Goal: Information Seeking & Learning: Learn about a topic

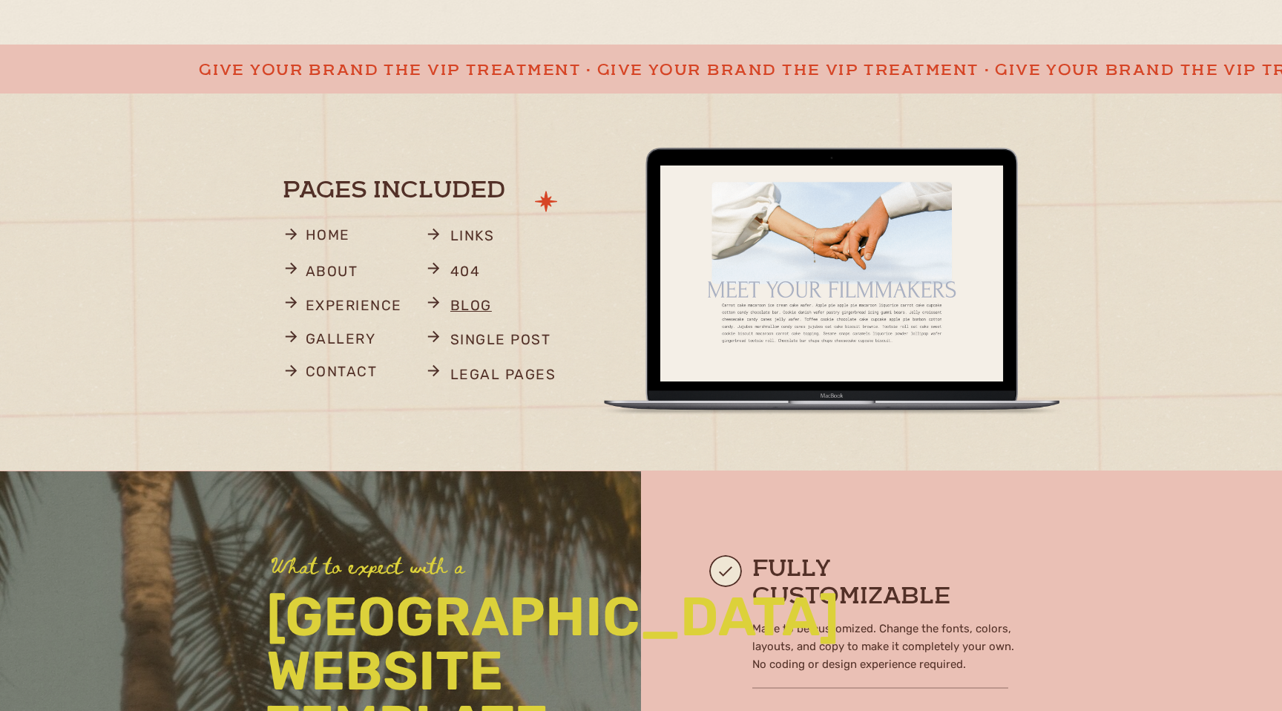
scroll to position [853, 0]
click at [346, 340] on p "gallery" at bounding box center [350, 340] width 88 height 29
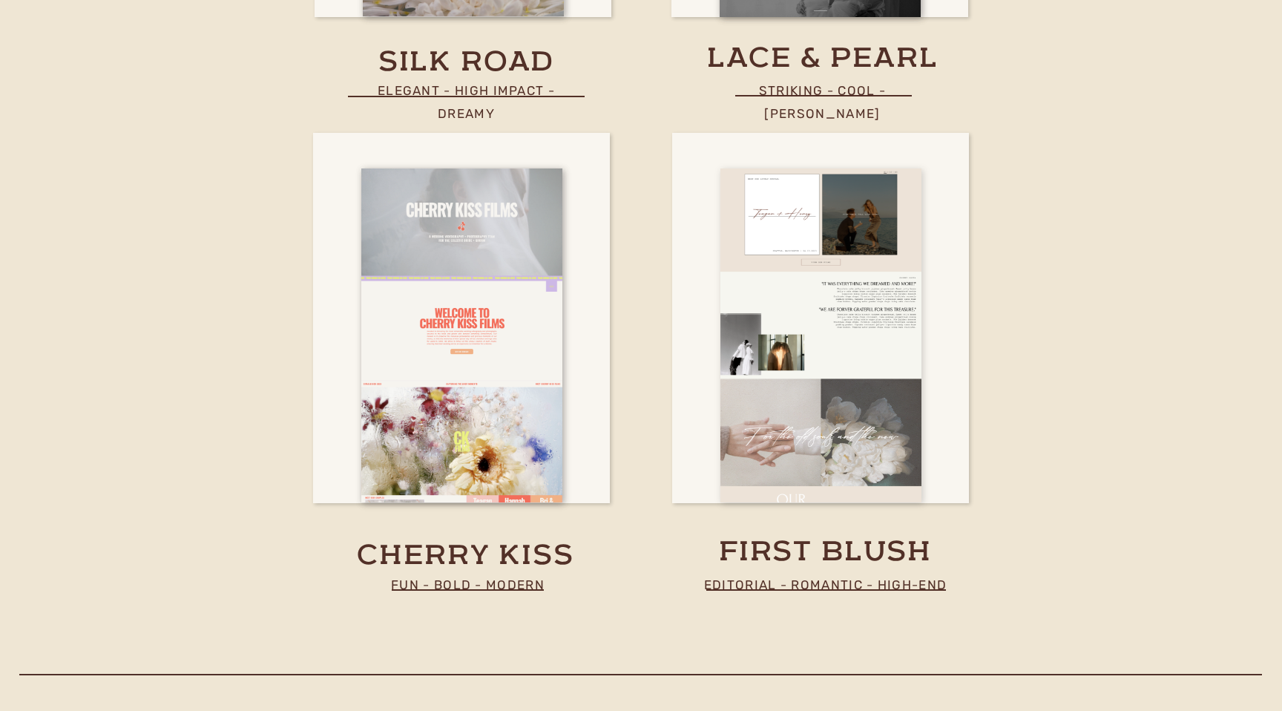
scroll to position [5440, 0]
click at [764, 393] on div at bounding box center [821, 335] width 201 height 334
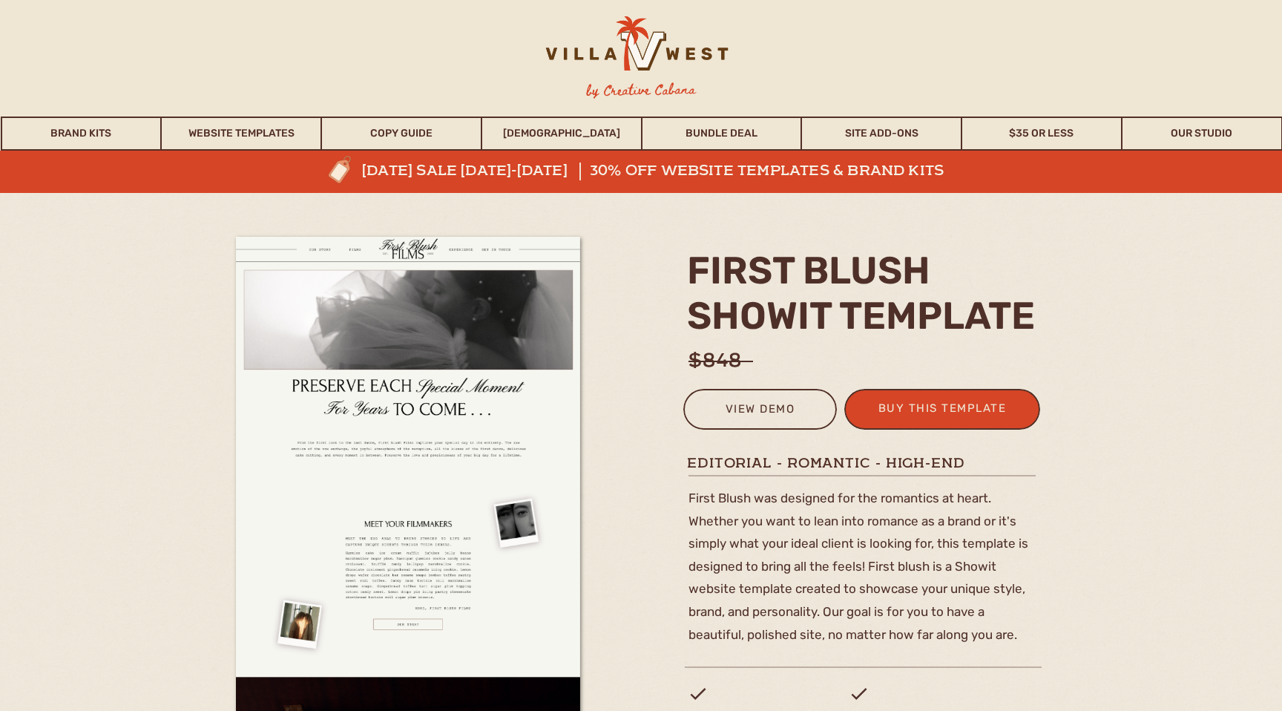
click at [745, 389] on div at bounding box center [760, 409] width 154 height 41
click at [745, 396] on div at bounding box center [760, 409] width 154 height 41
click at [745, 408] on div "view demo" at bounding box center [760, 411] width 134 height 24
